Goal: Task Accomplishment & Management: Use online tool/utility

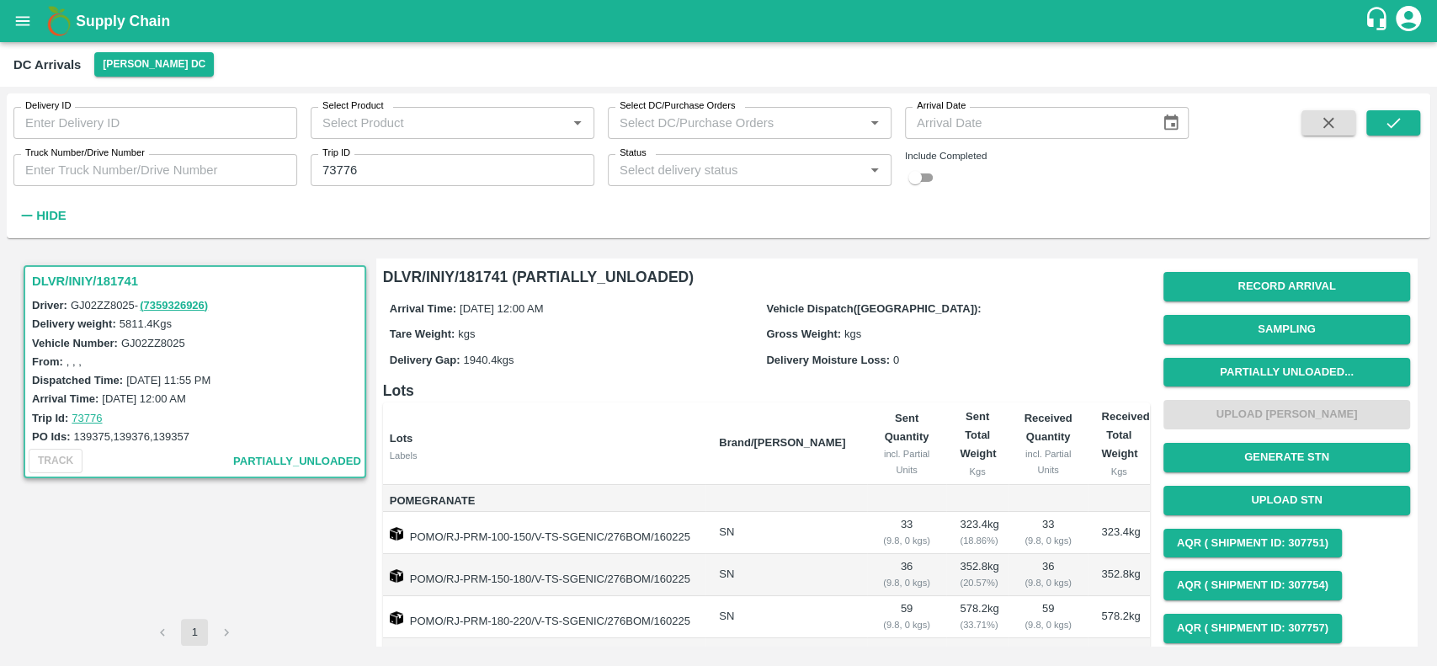
scroll to position [1103, 0]
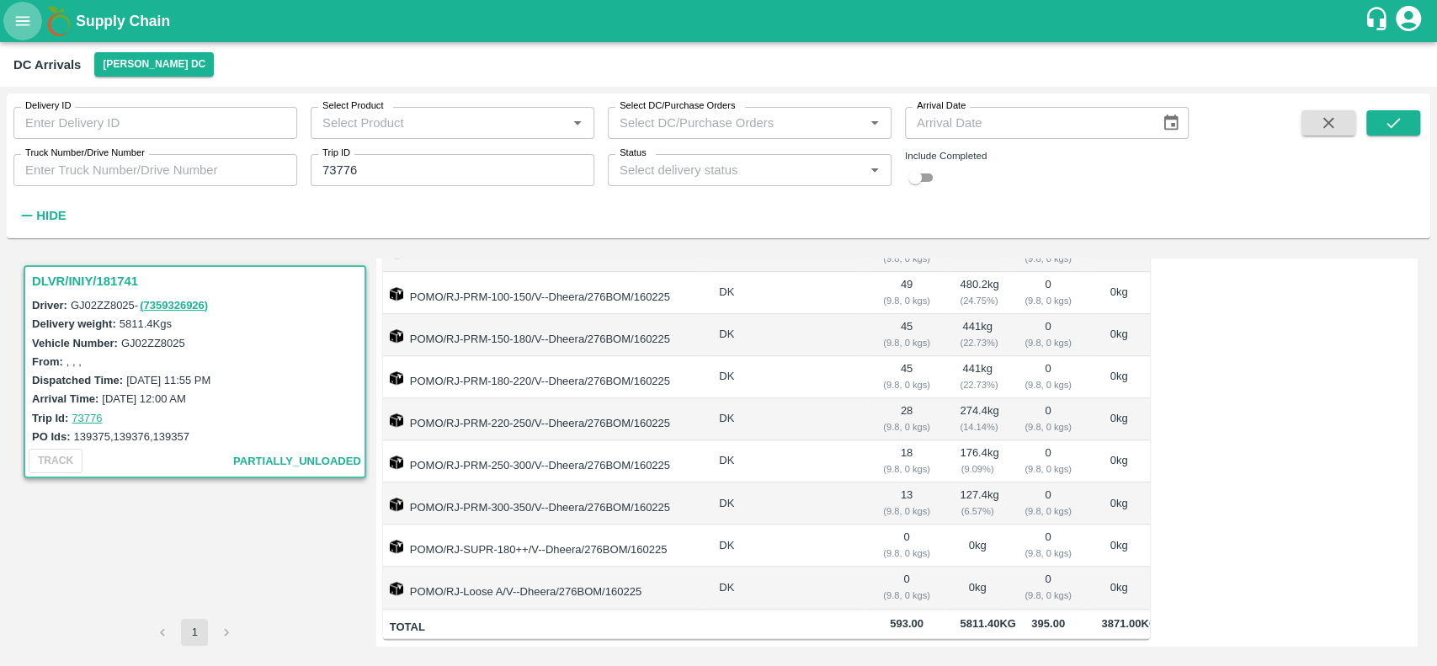
click at [20, 23] on icon "open drawer" at bounding box center [22, 21] width 19 height 19
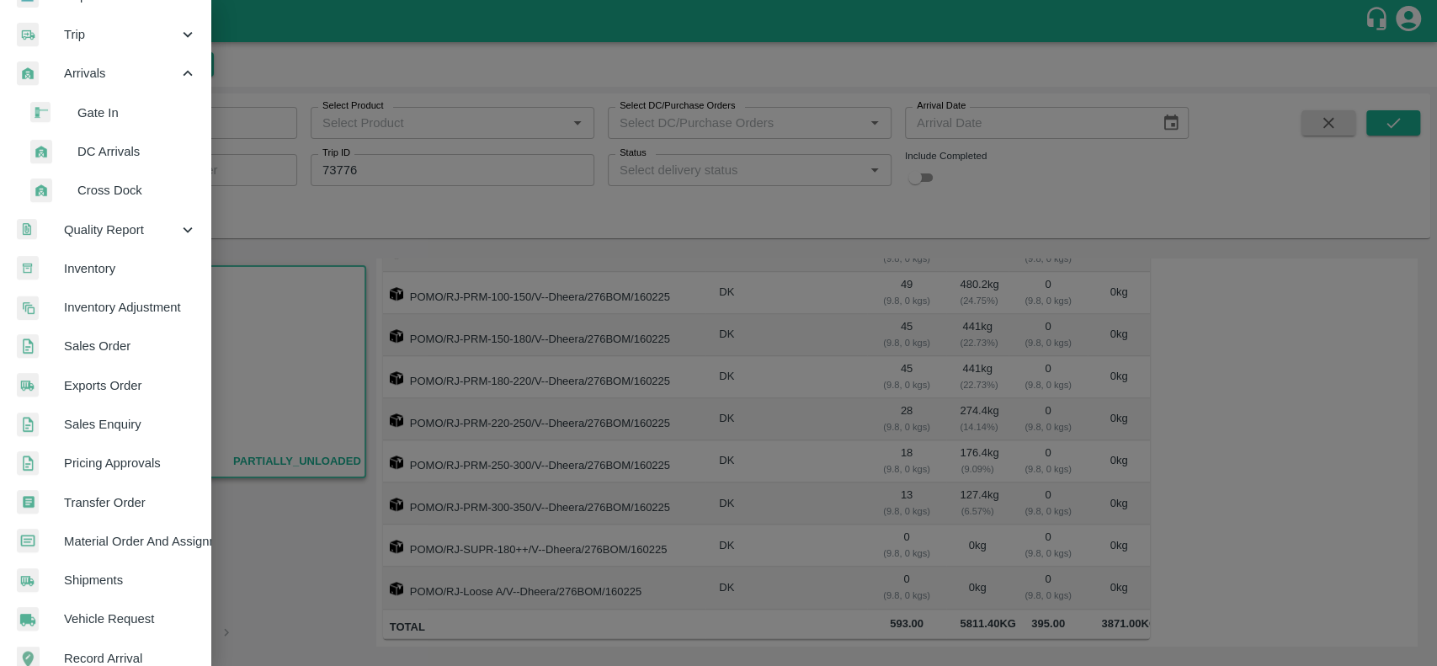
scroll to position [294, 0]
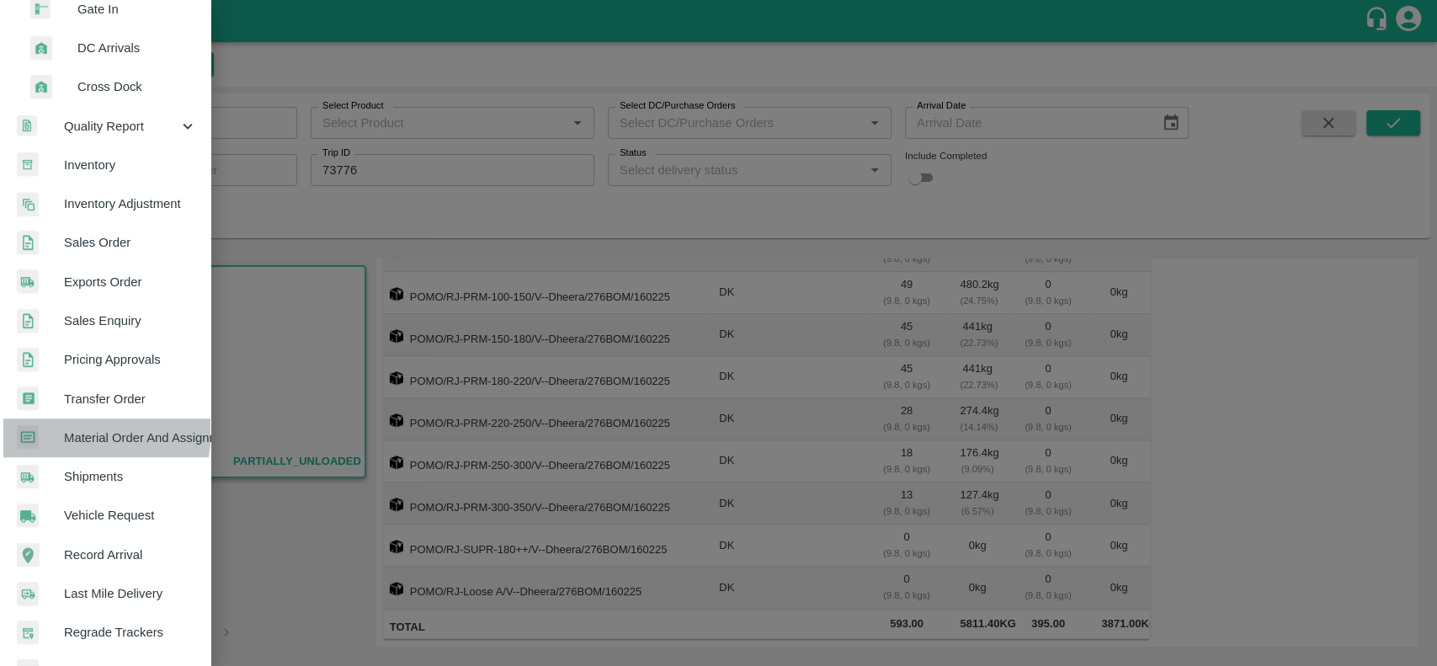
click at [75, 430] on span "Material Order And Assignment" at bounding box center [130, 438] width 133 height 19
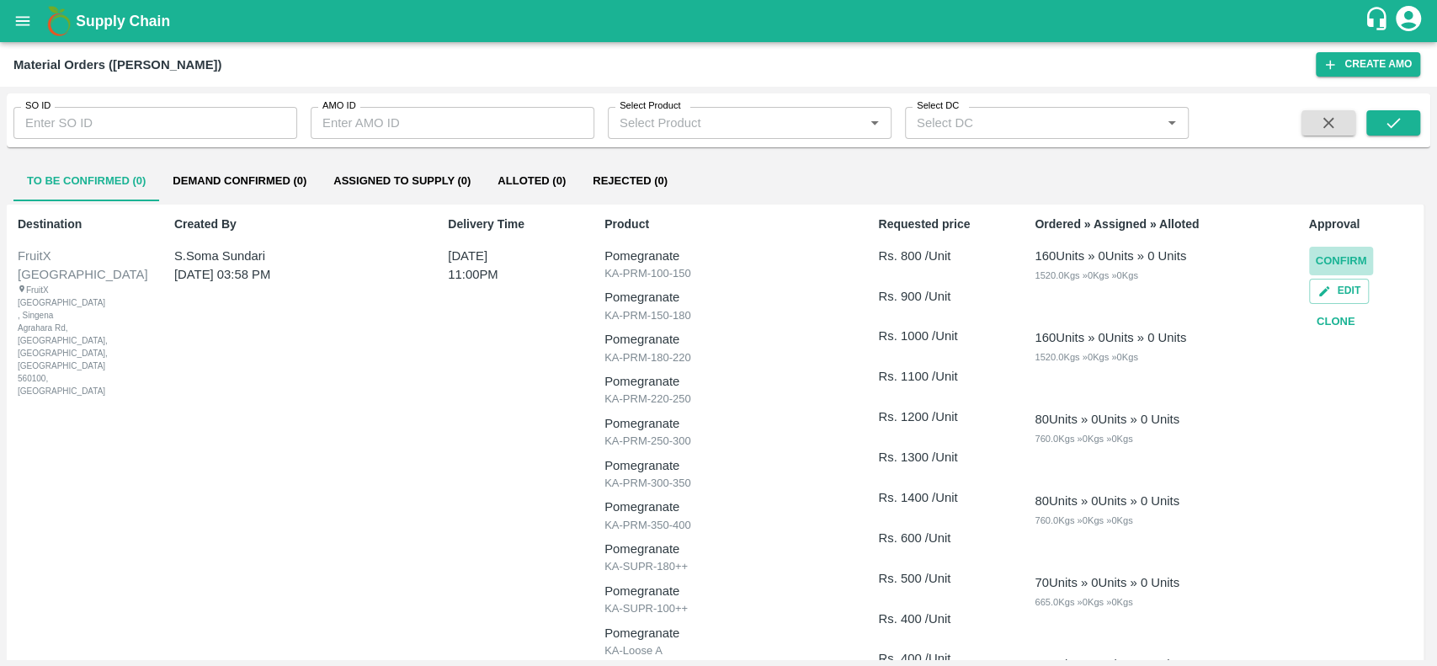
click at [1326, 258] on button "Confirm" at bounding box center [1341, 261] width 65 height 29
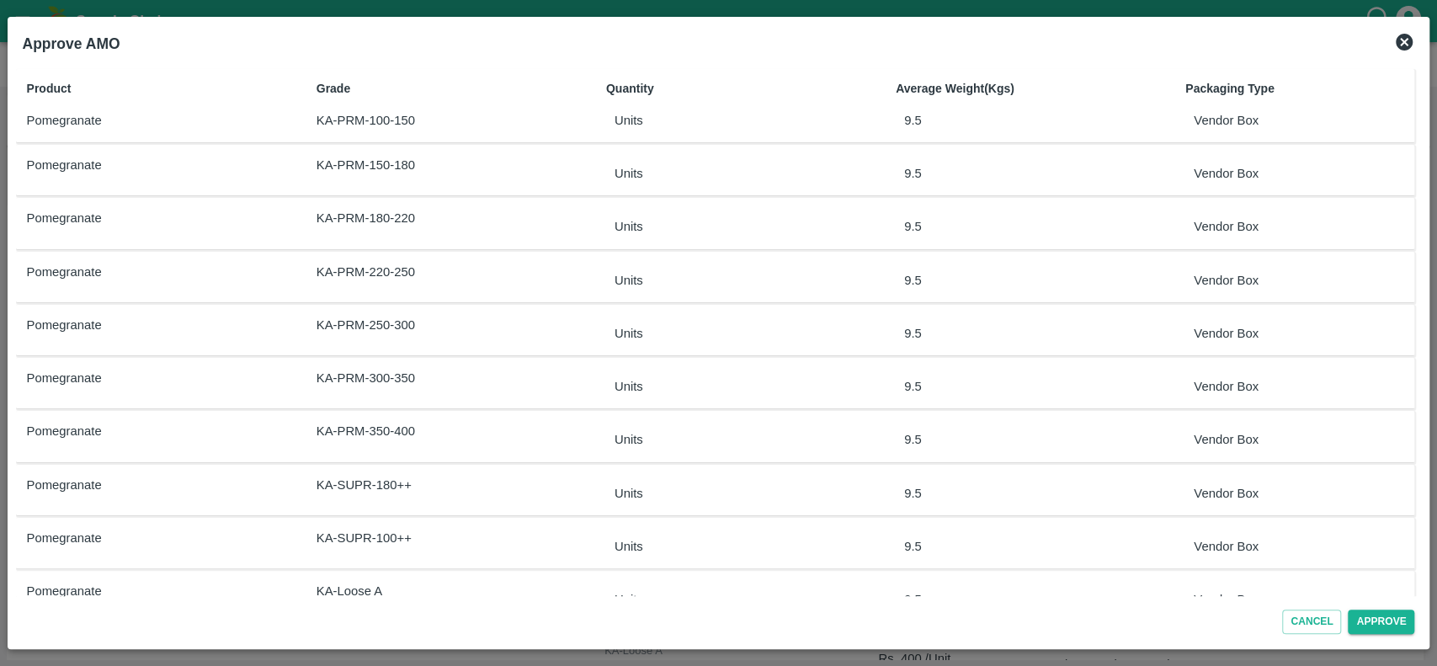
scroll to position [199, 0]
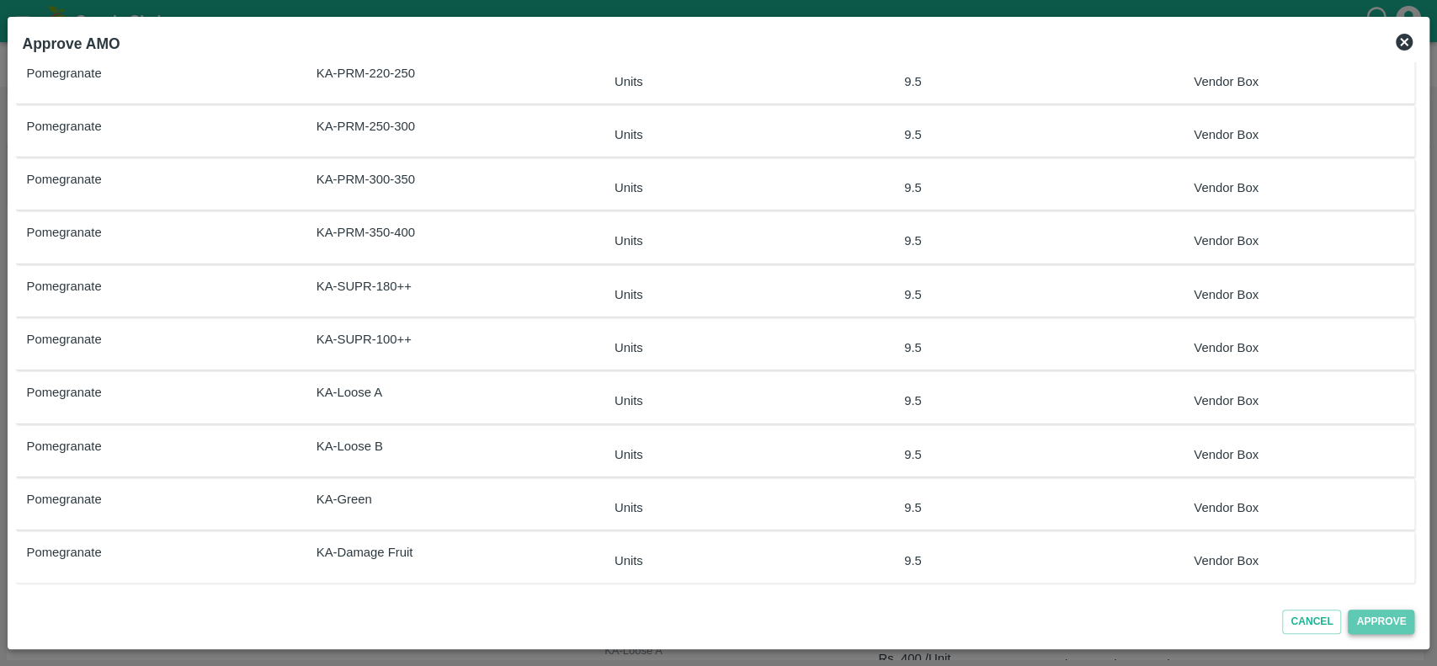
click at [1363, 625] on button "Approve" at bounding box center [1381, 622] width 67 height 24
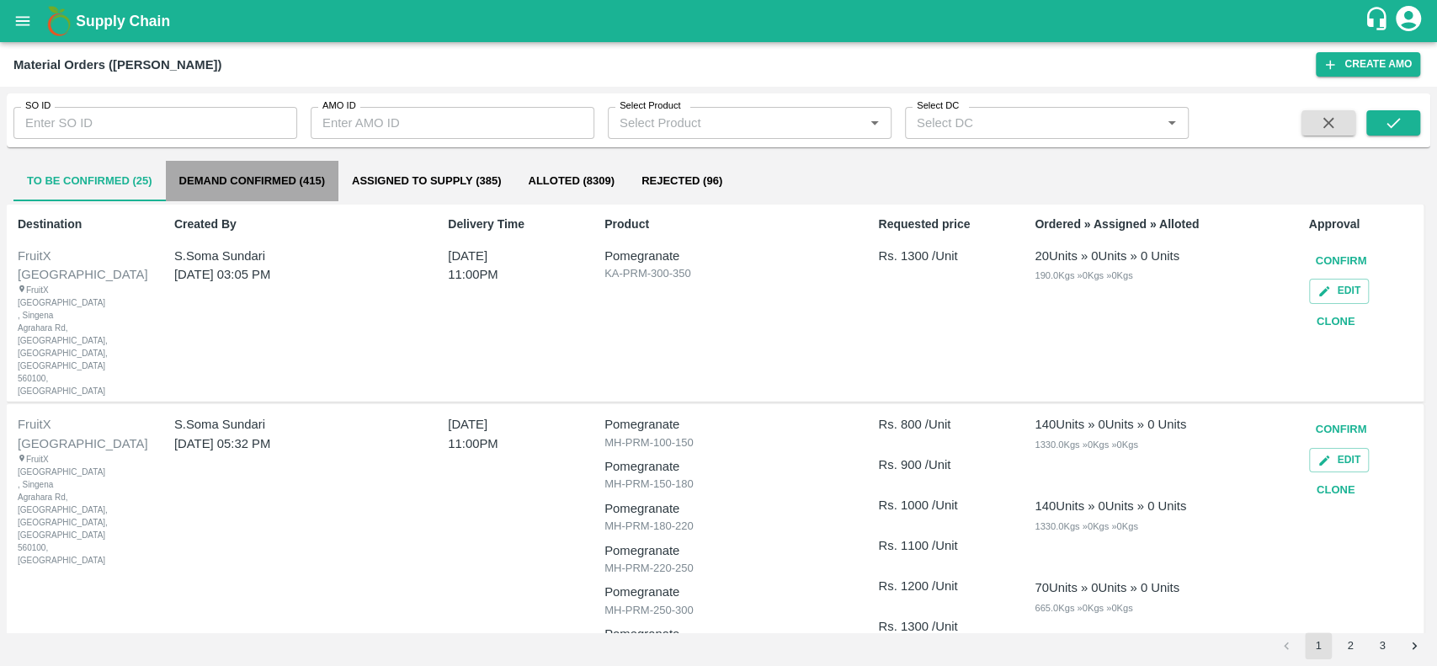
click at [189, 182] on button "Demand Confirmed (415)" at bounding box center [252, 181] width 173 height 40
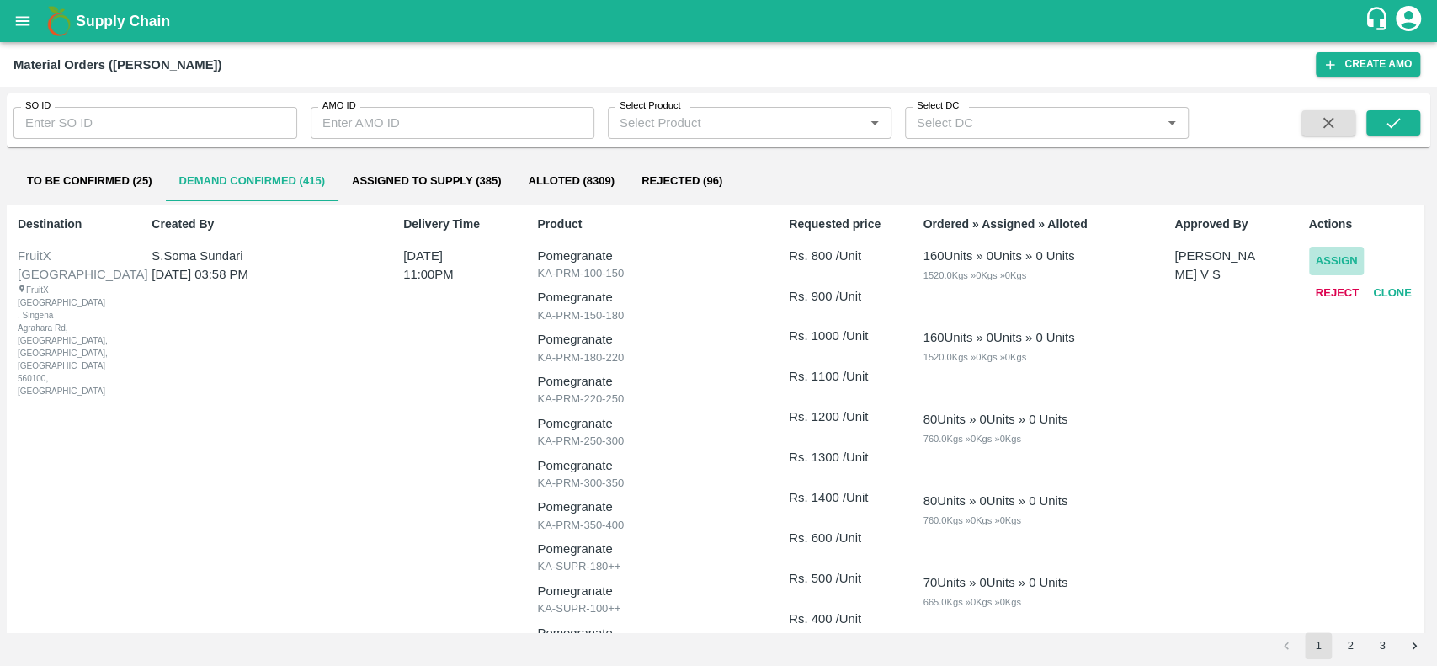
click at [1325, 252] on button "Assign" at bounding box center [1337, 261] width 56 height 29
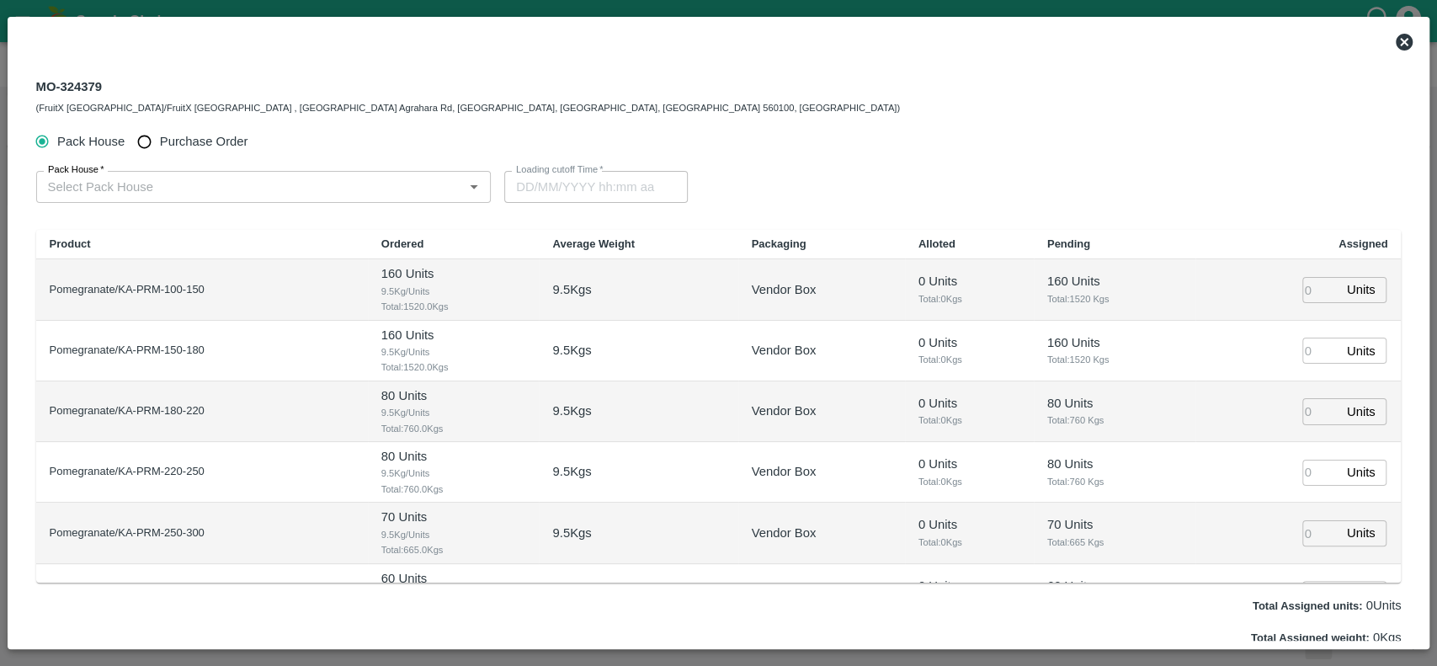
type input "[DATE] 11:00 PM"
drag, startPoint x: 99, startPoint y: 84, endPoint x: 27, endPoint y: 78, distance: 72.7
click at [27, 78] on div "MO-324379 (FruitX [GEOGRAPHIC_DATA]/FruitX [GEOGRAPHIC_DATA] , [GEOGRAPHIC_DATA…" at bounding box center [719, 96] width 1393 height 61
copy div "MO-324379"
